Goal: Task Accomplishment & Management: Manage account settings

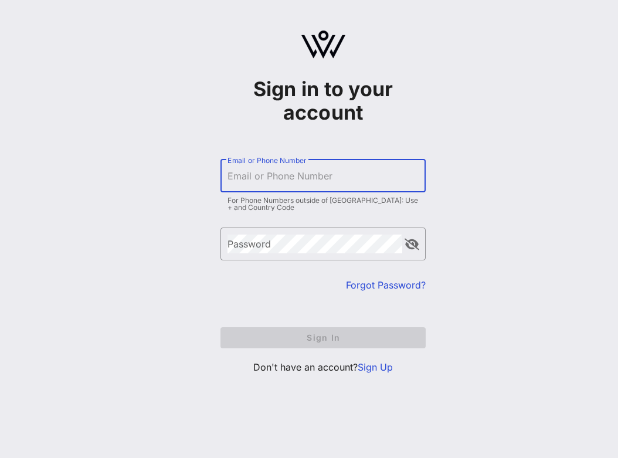
type input "[EMAIL_ADDRESS][DOMAIN_NAME]"
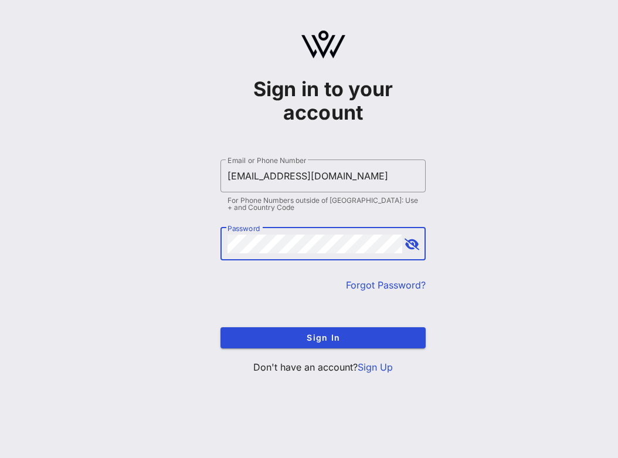
click at [379, 367] on link "Sign Up" at bounding box center [375, 367] width 35 height 12
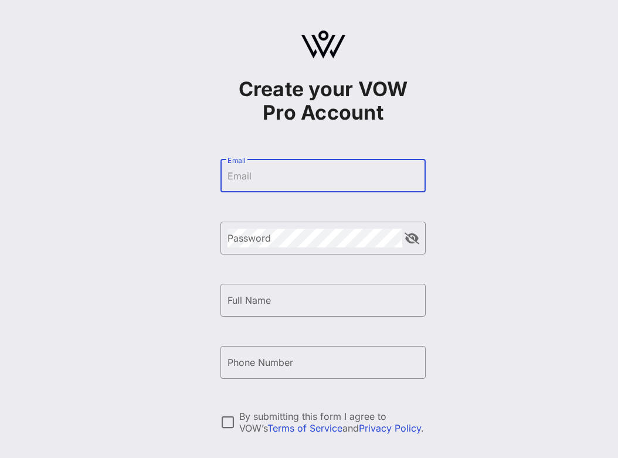
type input "[EMAIL_ADDRESS][DOMAIN_NAME]"
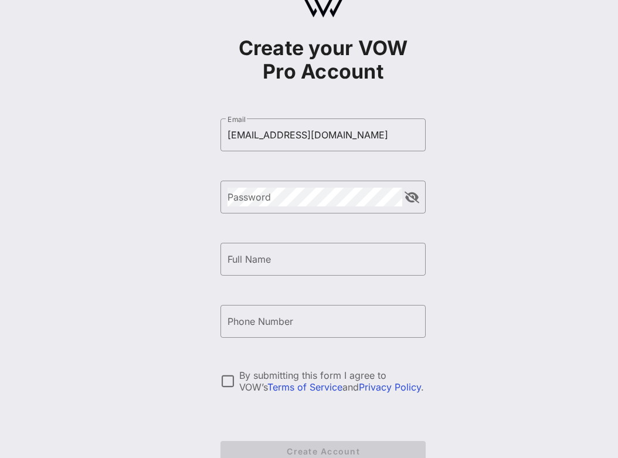
scroll to position [54, 0]
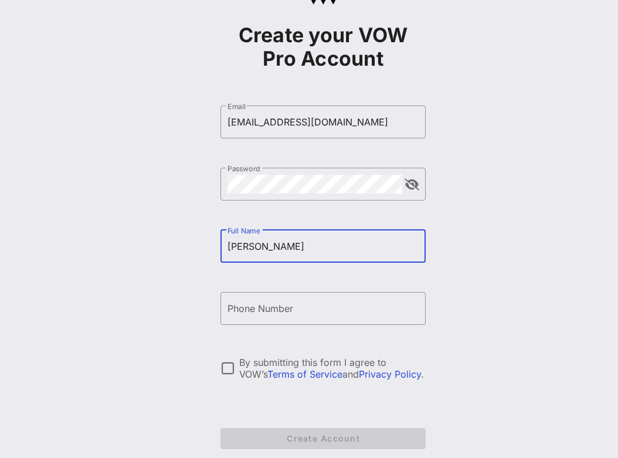
type input "[PERSON_NAME]"
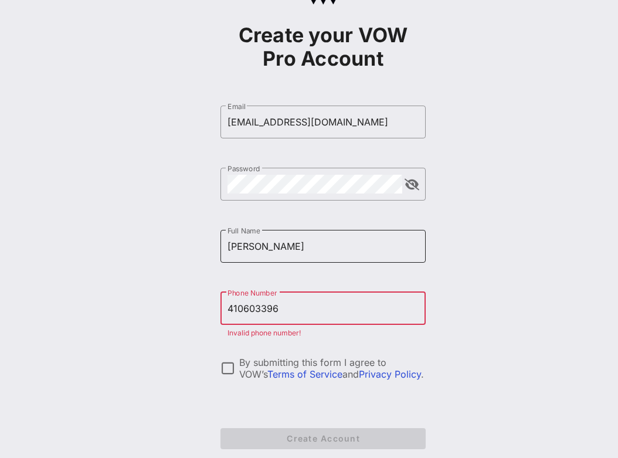
type input "[PHONE_NUMBER]"
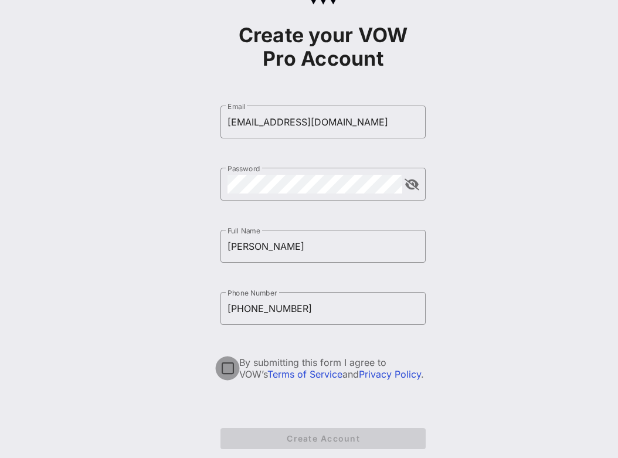
click at [232, 369] on div at bounding box center [228, 368] width 20 height 20
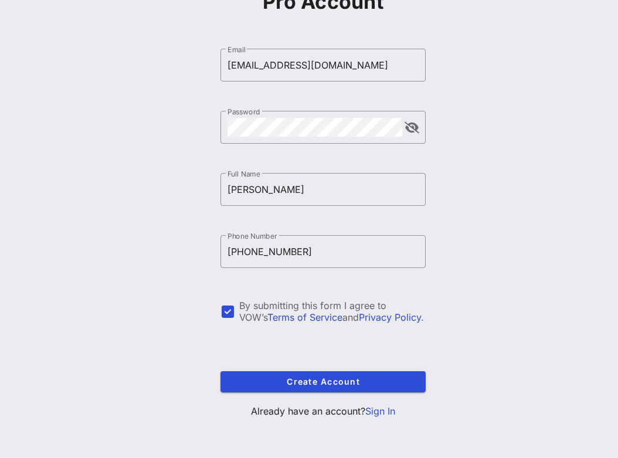
scroll to position [111, 0]
click at [314, 385] on span "Create Account" at bounding box center [323, 382] width 186 height 10
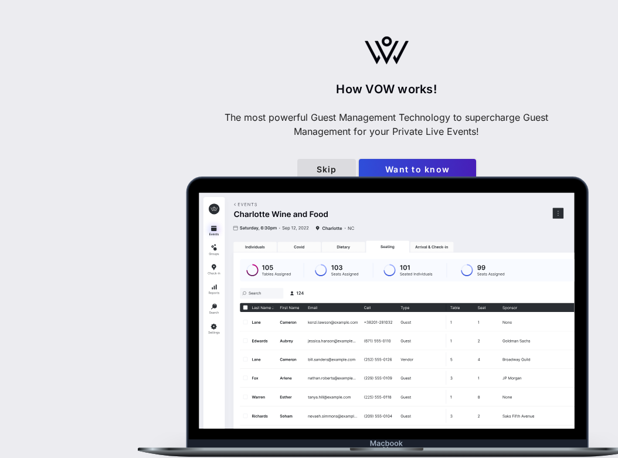
click at [330, 170] on span "Skip" at bounding box center [327, 169] width 40 height 10
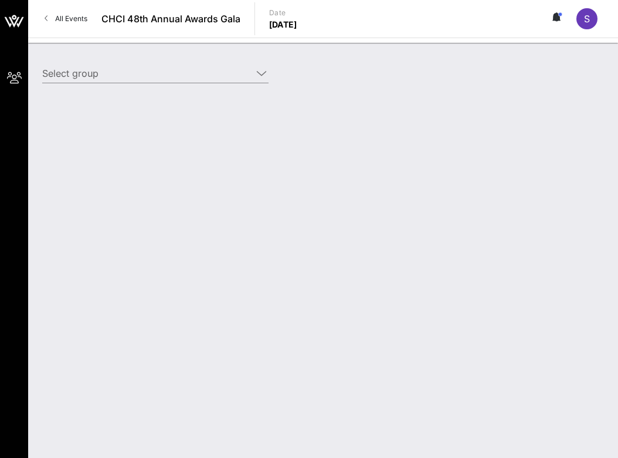
type input "Apple, Inc. (Apple, Inc.) [[PERSON_NAME], [EMAIL_ADDRESS][DOMAIN_NAME]]"
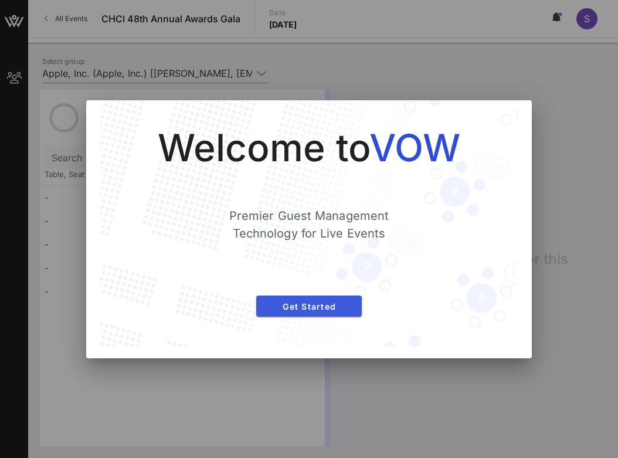
click at [313, 311] on span "Get Started" at bounding box center [309, 306] width 87 height 10
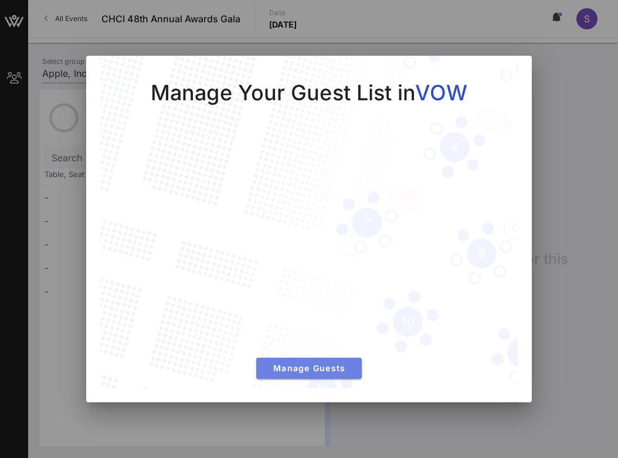
click at [314, 368] on span "Manage Guests" at bounding box center [309, 368] width 87 height 10
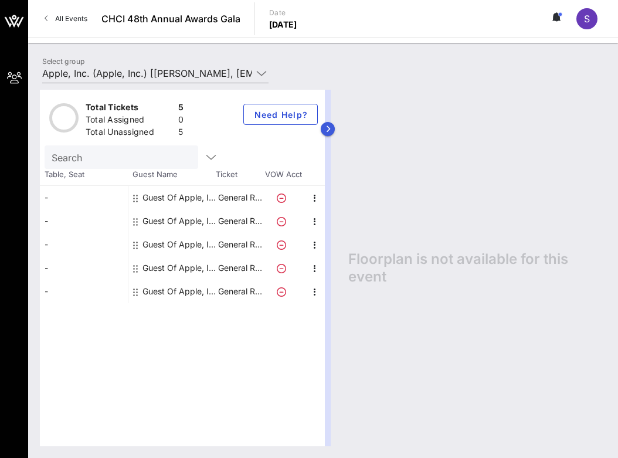
click at [328, 130] on icon "button" at bounding box center [327, 129] width 5 height 7
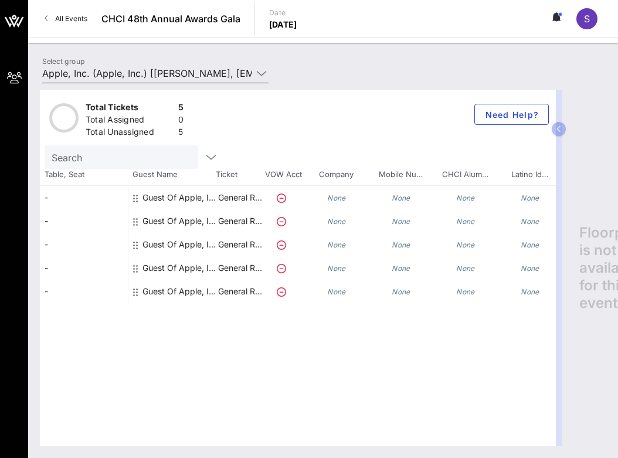
click at [262, 77] on icon at bounding box center [261, 73] width 11 height 14
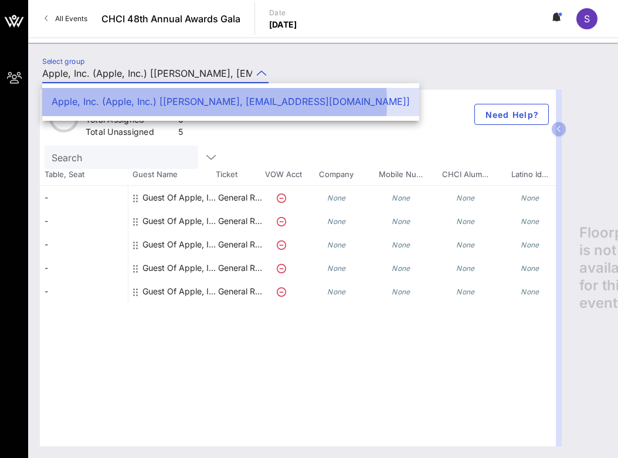
click at [252, 99] on div "Apple, Inc. (Apple, Inc.) [[PERSON_NAME], [EMAIL_ADDRESS][DOMAIN_NAME]]" at bounding box center [231, 101] width 358 height 11
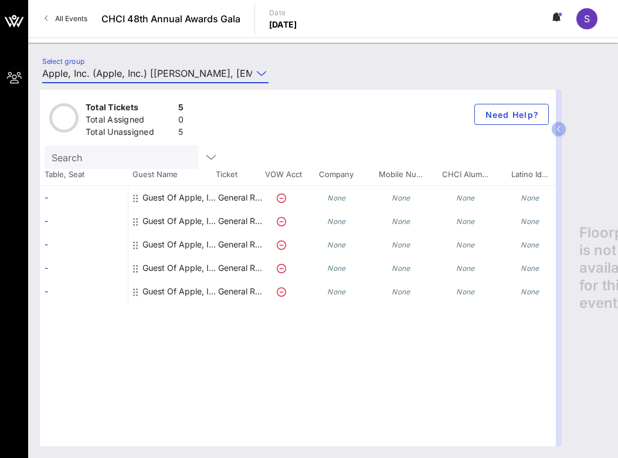
click at [181, 198] on div "Guest Of Apple, Inc." at bounding box center [180, 197] width 74 height 23
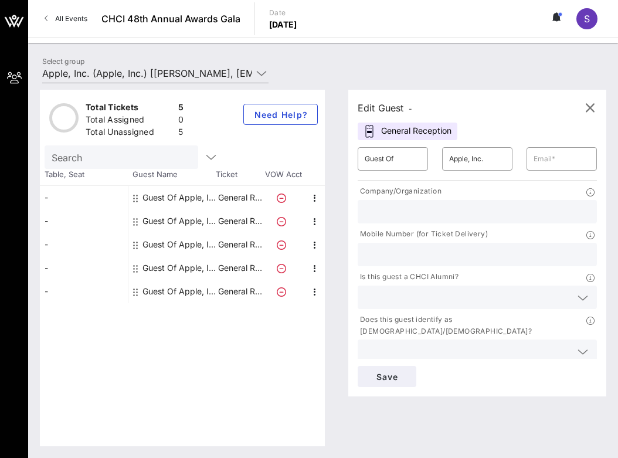
click at [402, 108] on div "Edit Guest -" at bounding box center [385, 108] width 55 height 16
click at [400, 157] on input "Guest Of" at bounding box center [393, 159] width 56 height 19
click at [565, 161] on input "text" at bounding box center [562, 159] width 56 height 19
type input "[EMAIL_ADDRESS][DOMAIN_NAME]"
type input "Apple"
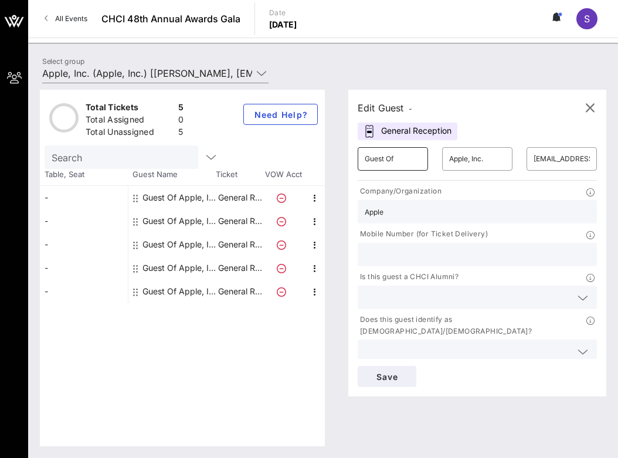
click at [397, 162] on input "Guest Of" at bounding box center [393, 159] width 56 height 19
click at [469, 163] on input "Apple, Inc." at bounding box center [477, 159] width 56 height 19
click at [439, 261] on input "text" at bounding box center [477, 254] width 225 height 15
type input "4106033960"
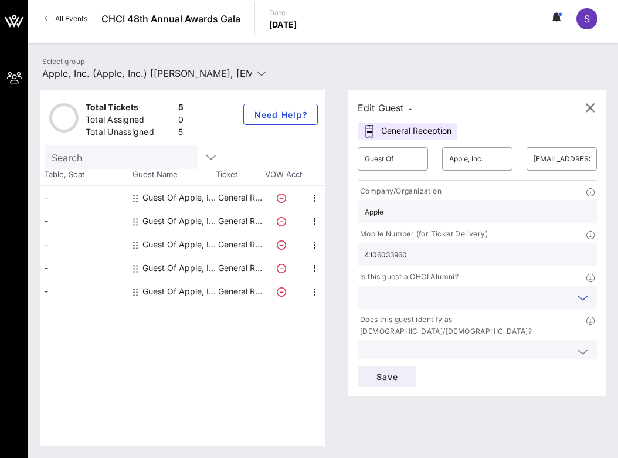
click at [446, 297] on input "text" at bounding box center [468, 297] width 206 height 15
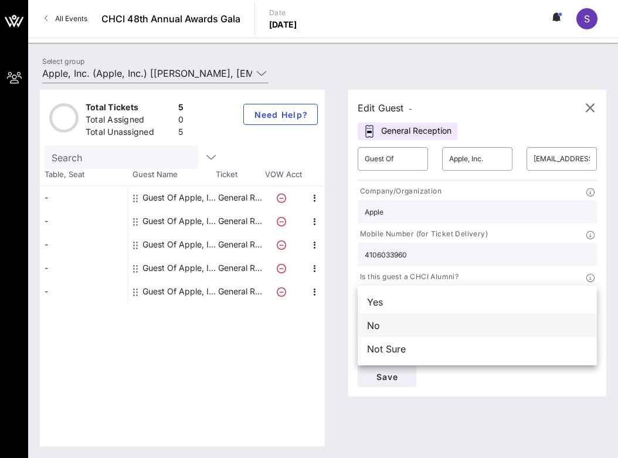
click at [439, 328] on div "No" at bounding box center [477, 325] width 239 height 23
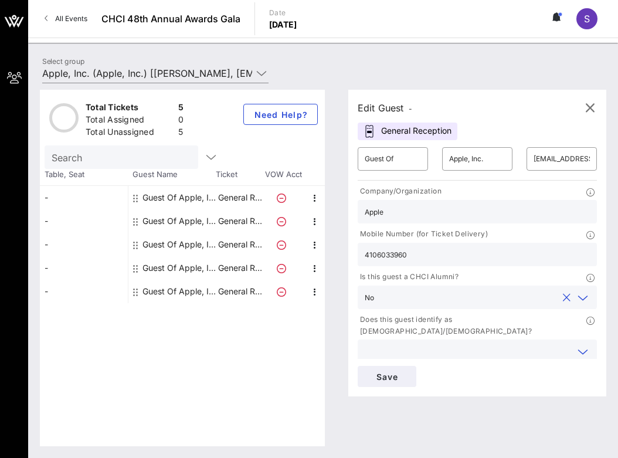
click at [450, 344] on input "text" at bounding box center [468, 351] width 206 height 15
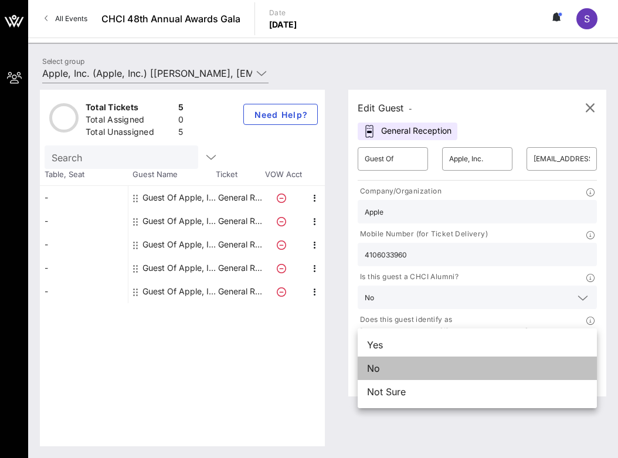
click at [445, 371] on div "No" at bounding box center [477, 368] width 239 height 23
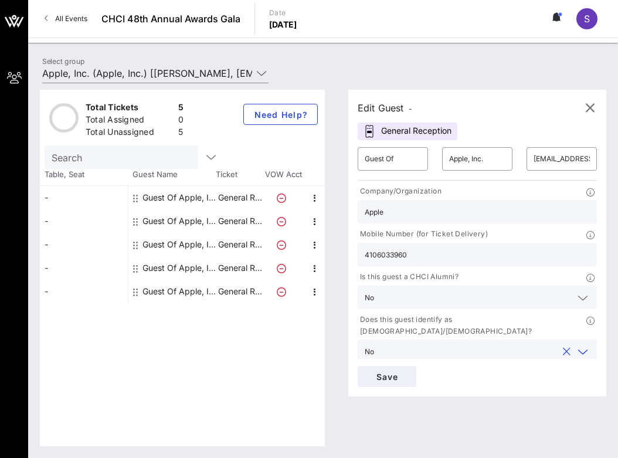
click at [411, 135] on div "General Reception" at bounding box center [408, 132] width 100 height 18
click at [390, 108] on div "Edit Guest -" at bounding box center [385, 108] width 55 height 16
click at [388, 378] on span "Save" at bounding box center [387, 377] width 40 height 10
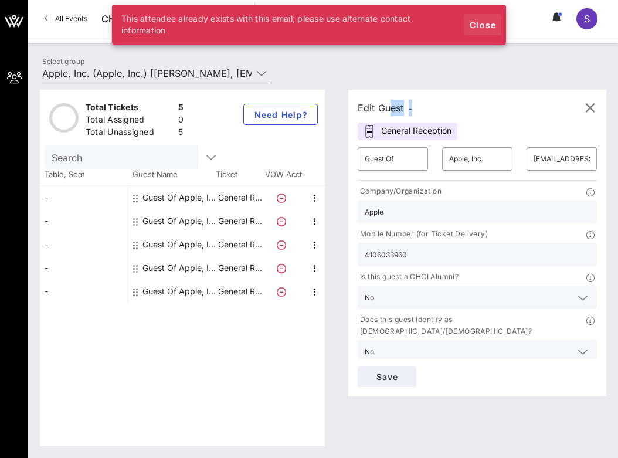
click at [489, 27] on span "Close" at bounding box center [483, 25] width 28 height 10
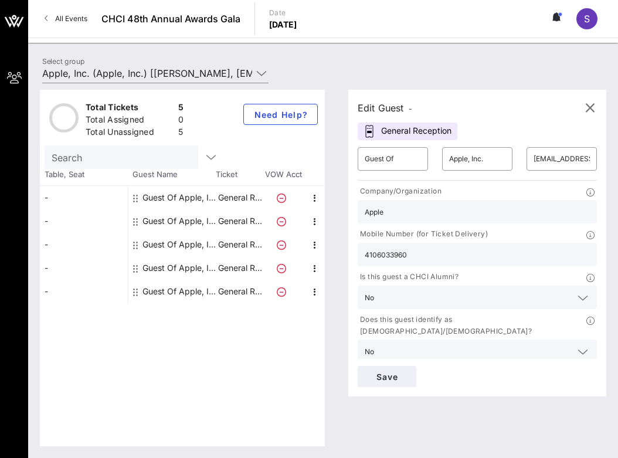
click at [138, 199] on div at bounding box center [136, 197] width 7 height 23
click at [236, 194] on p "General R…" at bounding box center [239, 197] width 47 height 23
click at [171, 220] on div "Guest Of Apple, Inc." at bounding box center [180, 220] width 74 height 23
